Goal: Find specific page/section: Find specific page/section

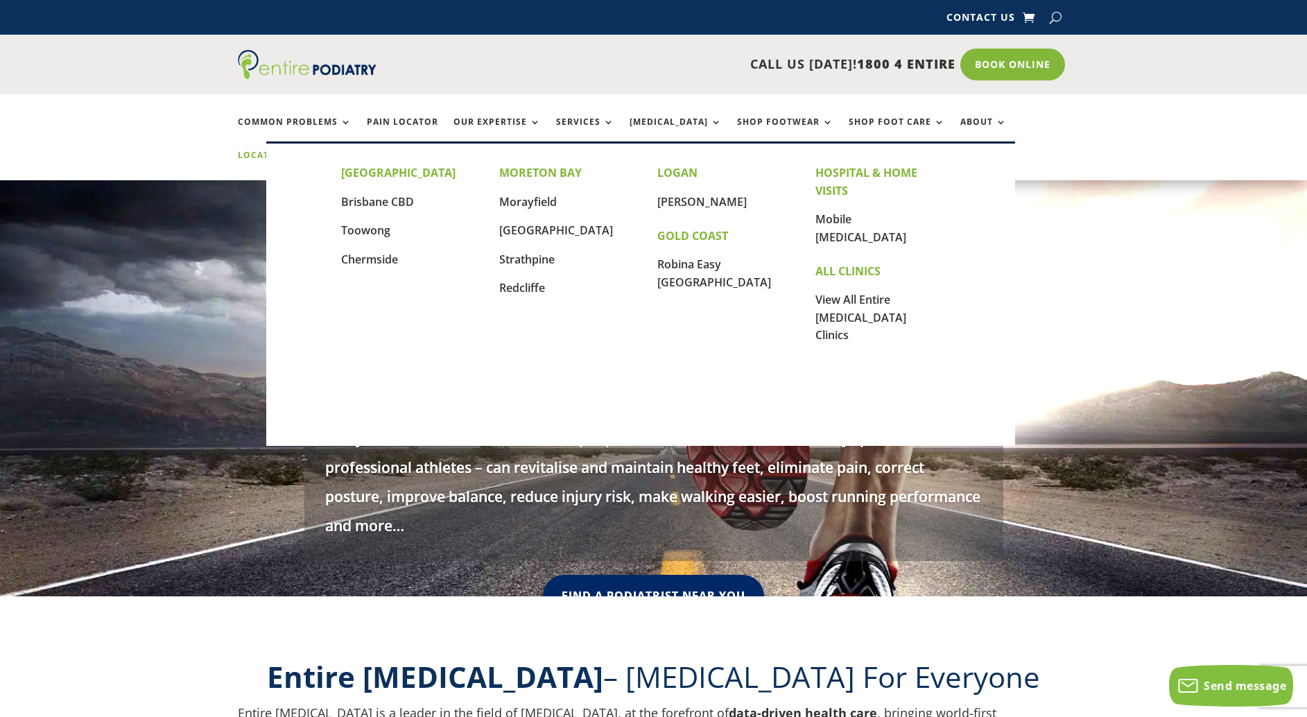
click at [307, 150] on link "Locations" at bounding box center [272, 165] width 69 height 30
